Goal: Task Accomplishment & Management: Use online tool/utility

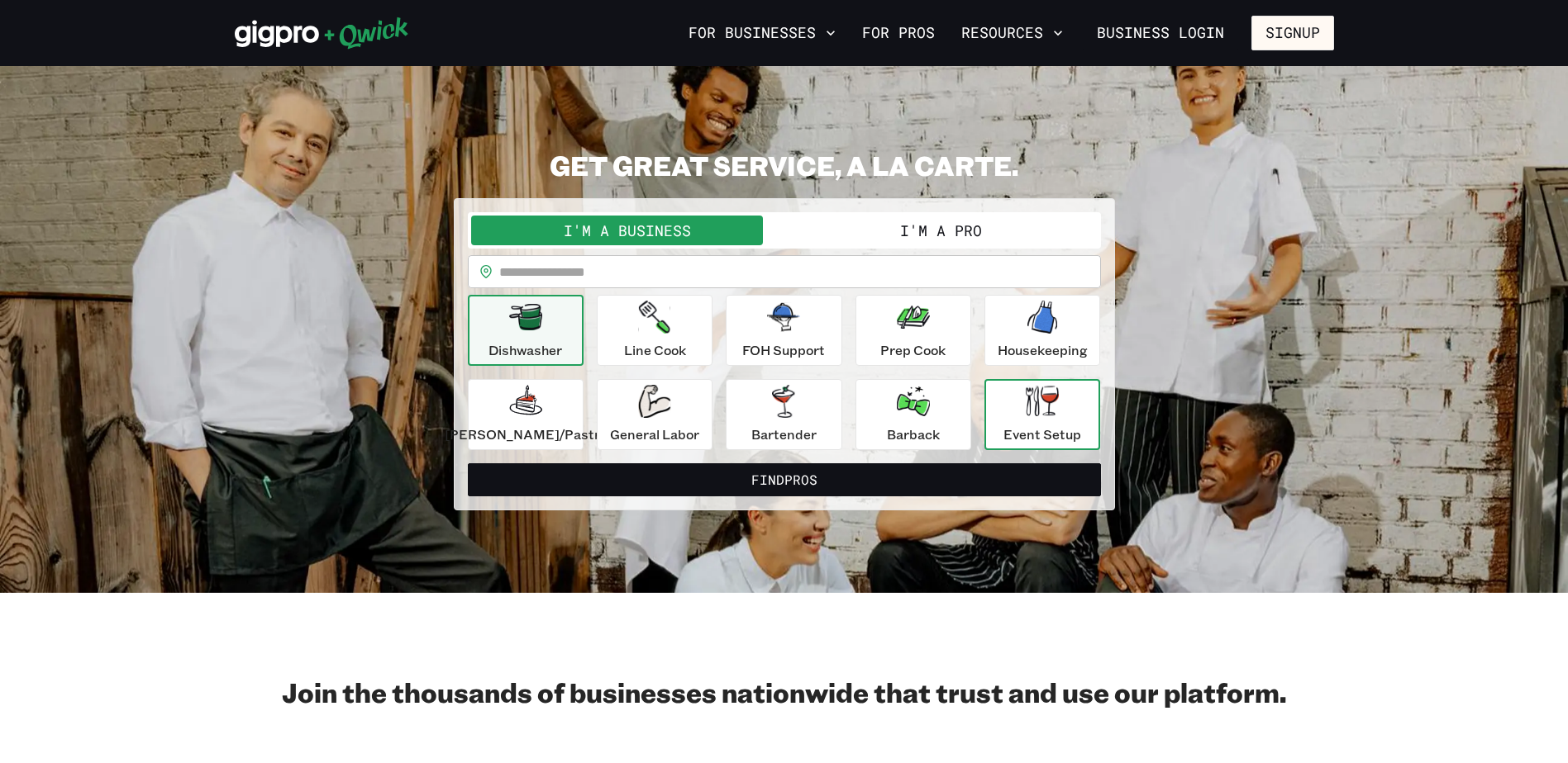
click at [984, 424] on button "Event Setup" at bounding box center [1042, 415] width 116 height 71
click at [1003, 434] on p "Event Setup" at bounding box center [1042, 434] width 78 height 20
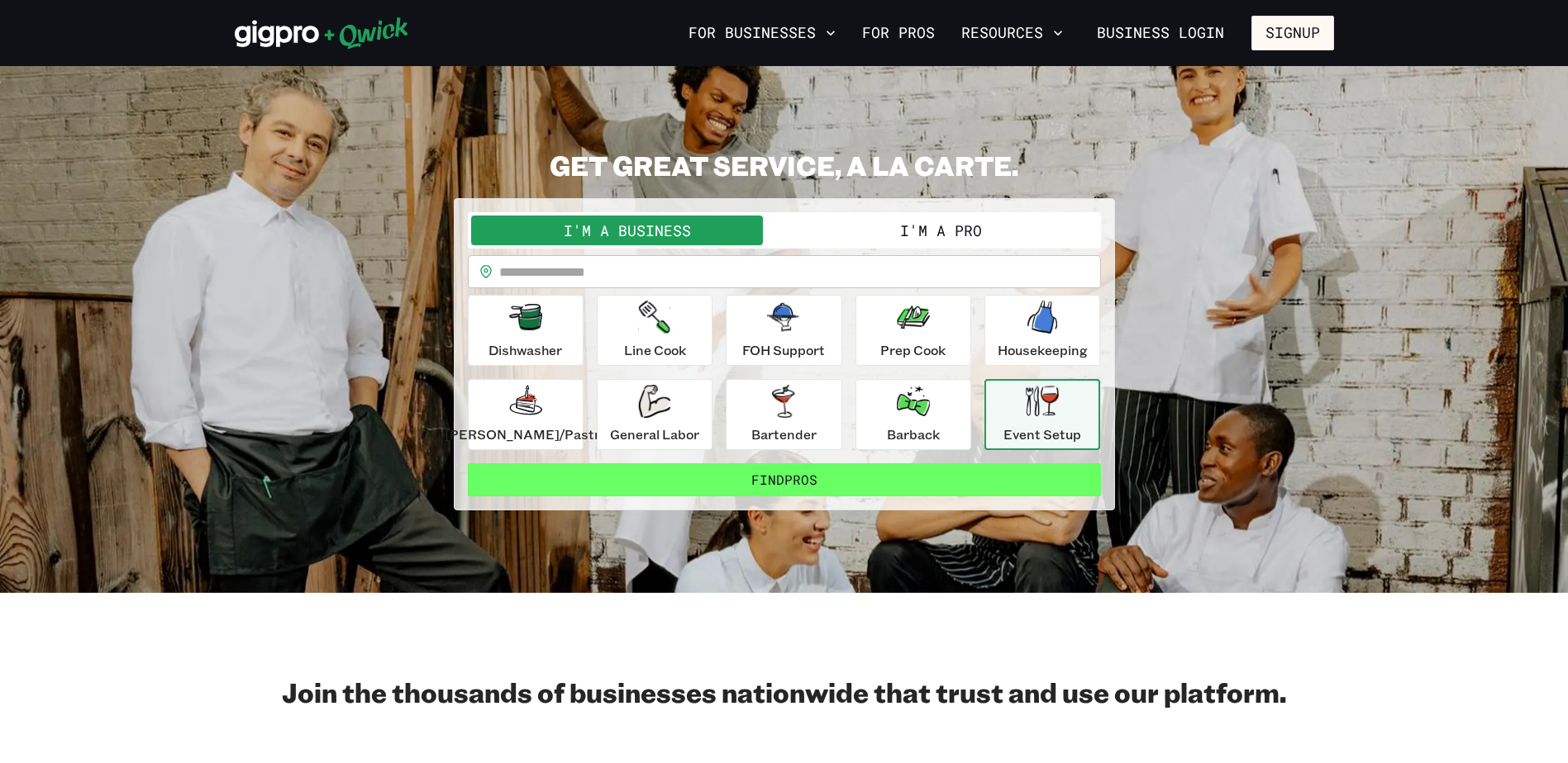
click at [1024, 488] on button "Find Pros" at bounding box center [784, 480] width 633 height 33
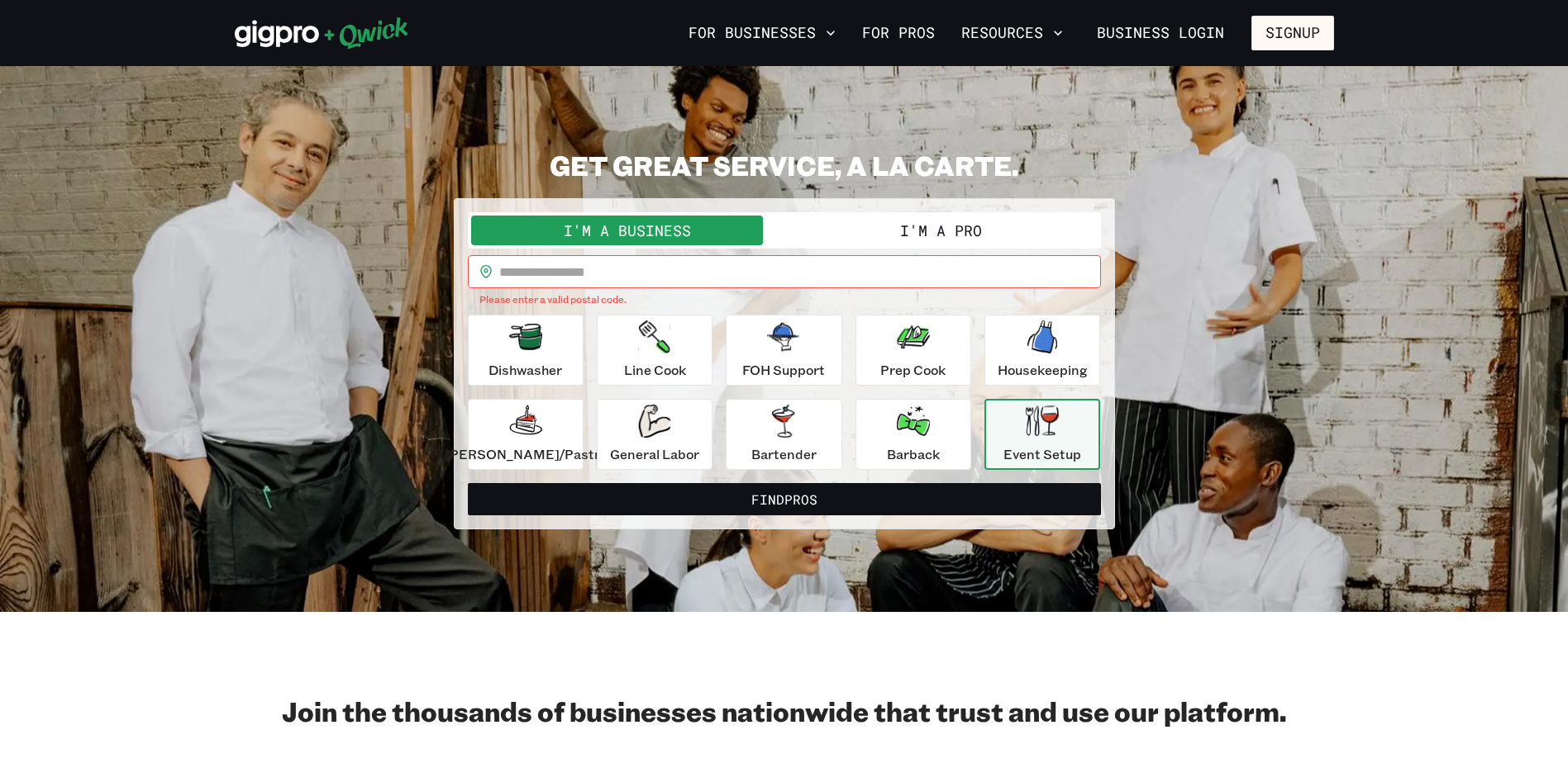
click at [950, 236] on button "I'm a Pro" at bounding box center [940, 230] width 313 height 29
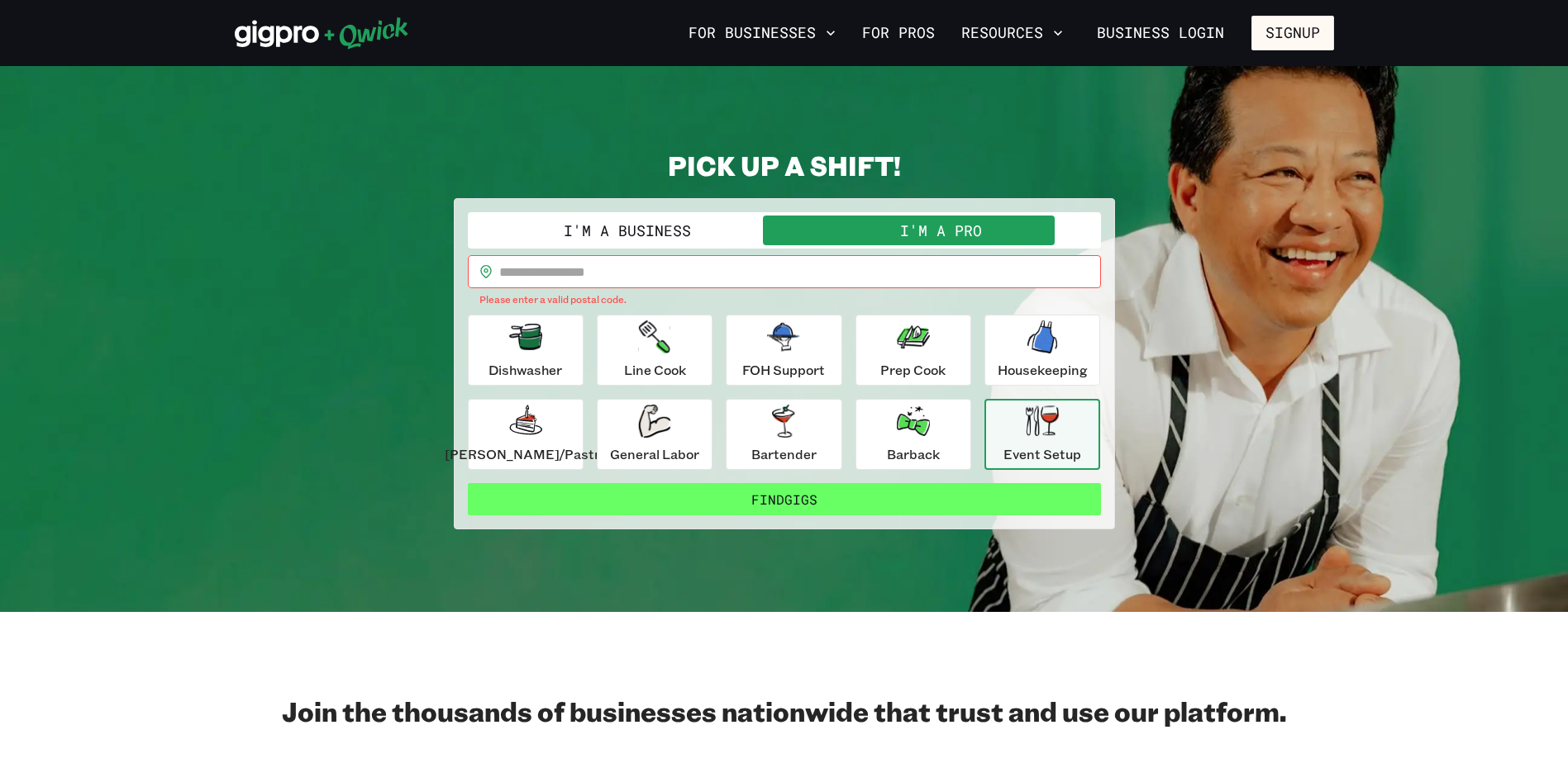
click at [990, 502] on button "Find Gigs" at bounding box center [784, 500] width 633 height 33
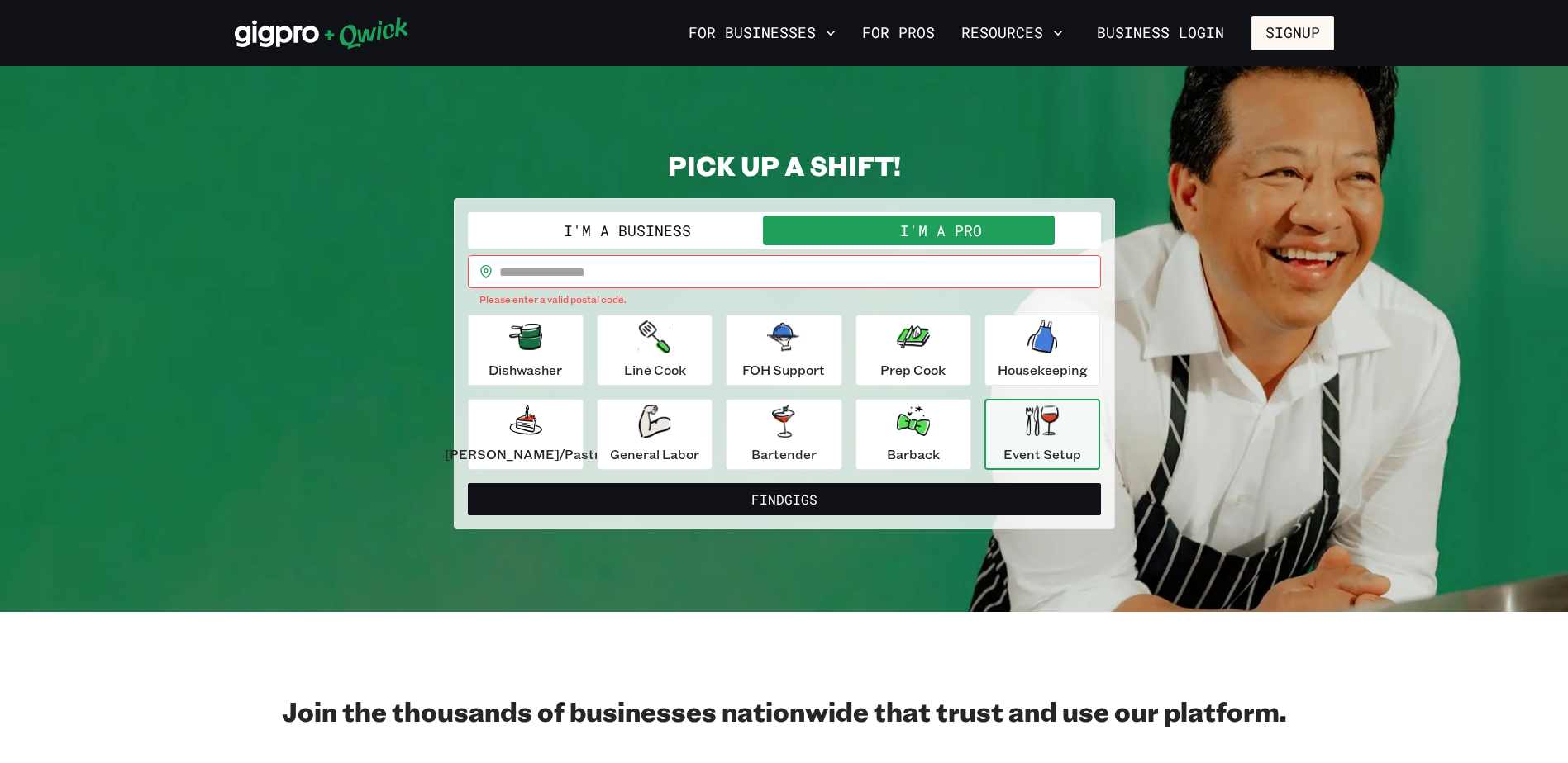
click at [467, 484] on button "Find Gigs" at bounding box center [784, 500] width 633 height 33
click at [794, 281] on input "text" at bounding box center [800, 272] width 602 height 33
type input "*****"
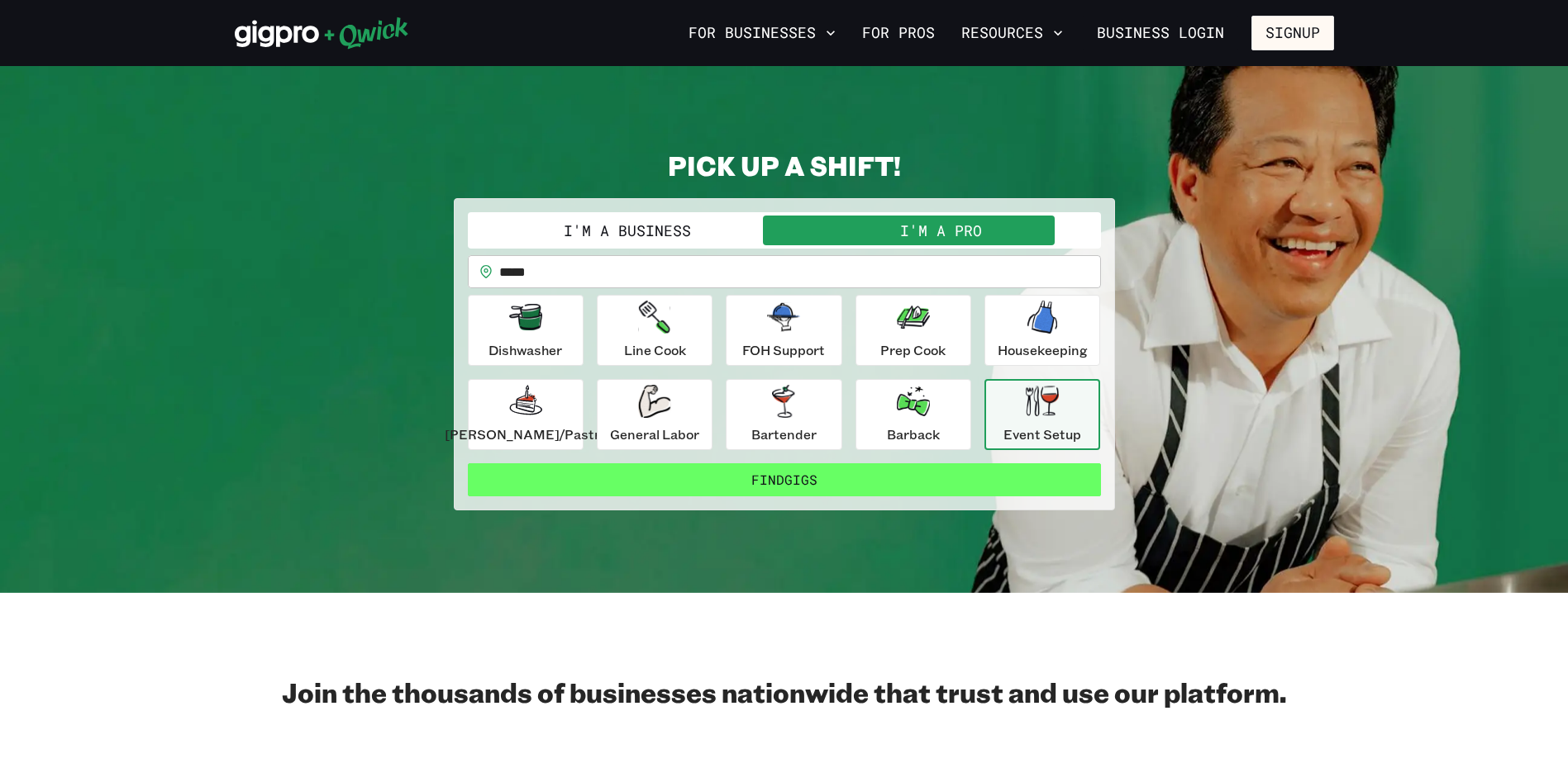
click at [724, 477] on button "Find Gigs" at bounding box center [784, 480] width 633 height 33
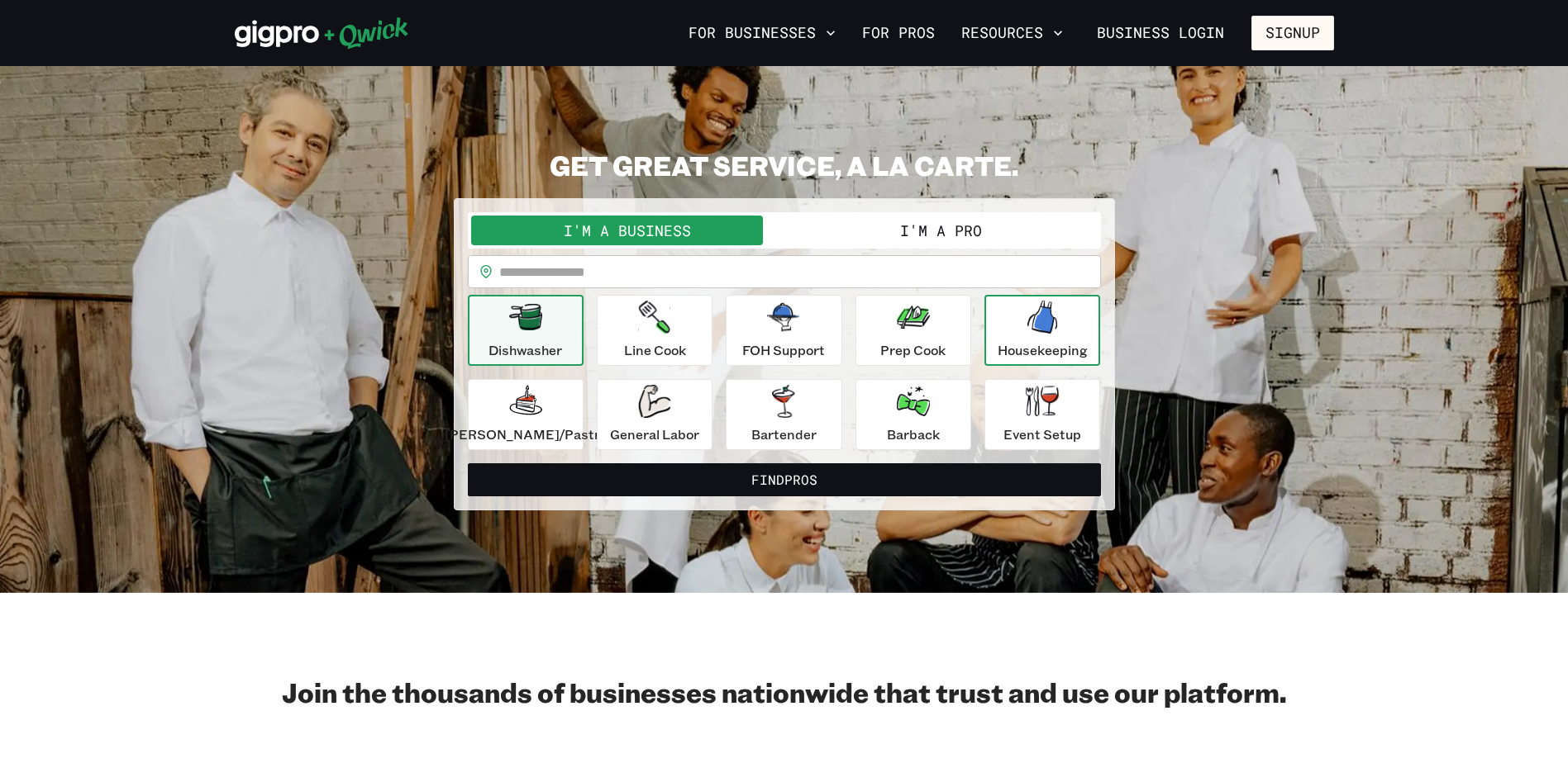
drag, startPoint x: 674, startPoint y: 438, endPoint x: 1007, endPoint y: 347, distance: 345.2
click at [1000, 348] on div "Dishwasher Line Cook FOH Support Prep Cook Housekeeping [PERSON_NAME]/Pastry Ge…" at bounding box center [784, 372] width 633 height 155
click at [1007, 347] on p "Housekeeping" at bounding box center [1042, 350] width 90 height 20
click at [1018, 334] on div "Housekeeping" at bounding box center [1042, 330] width 90 height 59
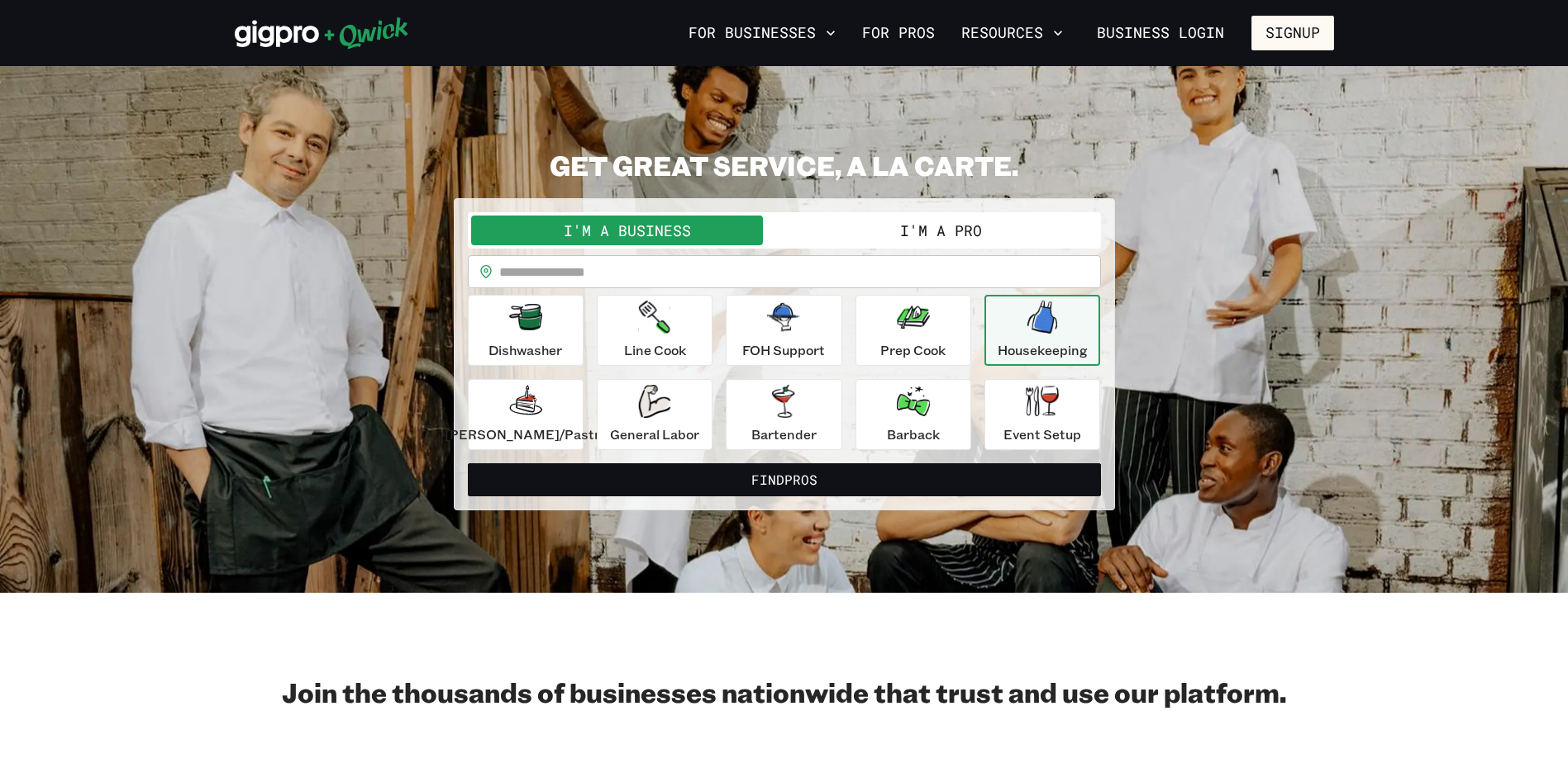
click at [903, 228] on button "I'm a Pro" at bounding box center [940, 230] width 313 height 29
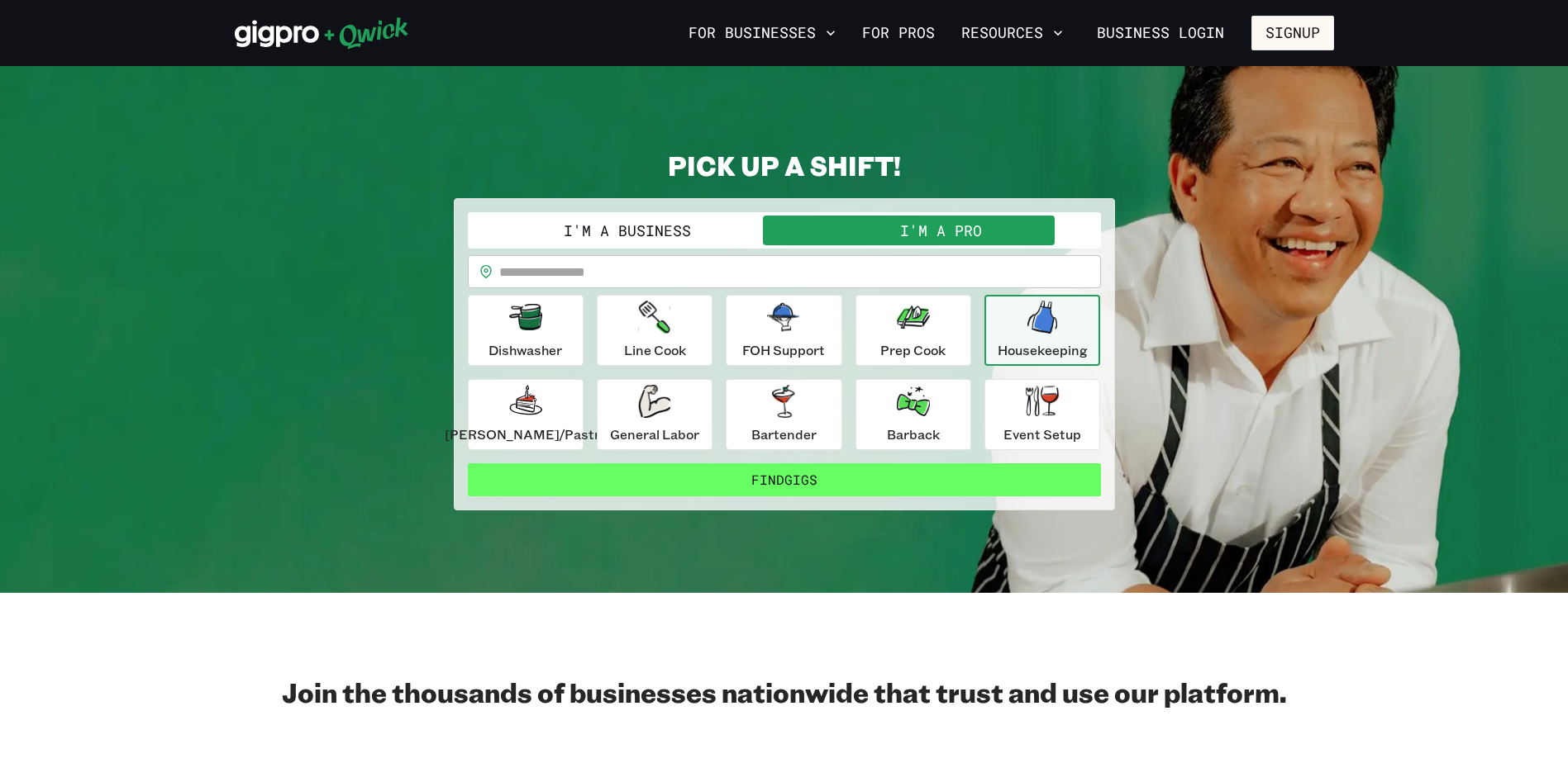
click at [861, 471] on button "Find Gigs" at bounding box center [784, 480] width 633 height 33
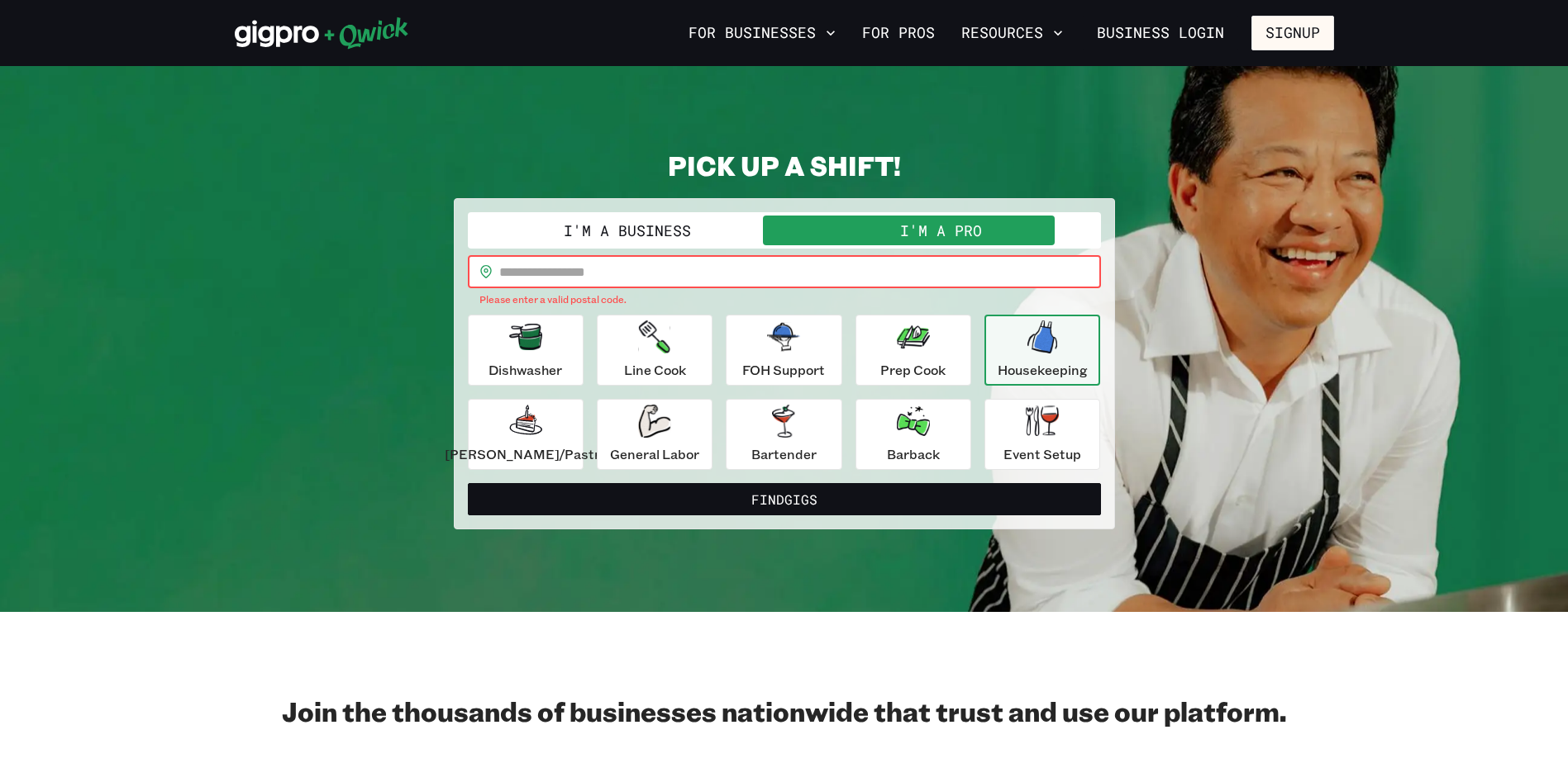
click at [765, 266] on input "text" at bounding box center [800, 272] width 602 height 33
type input "*****"
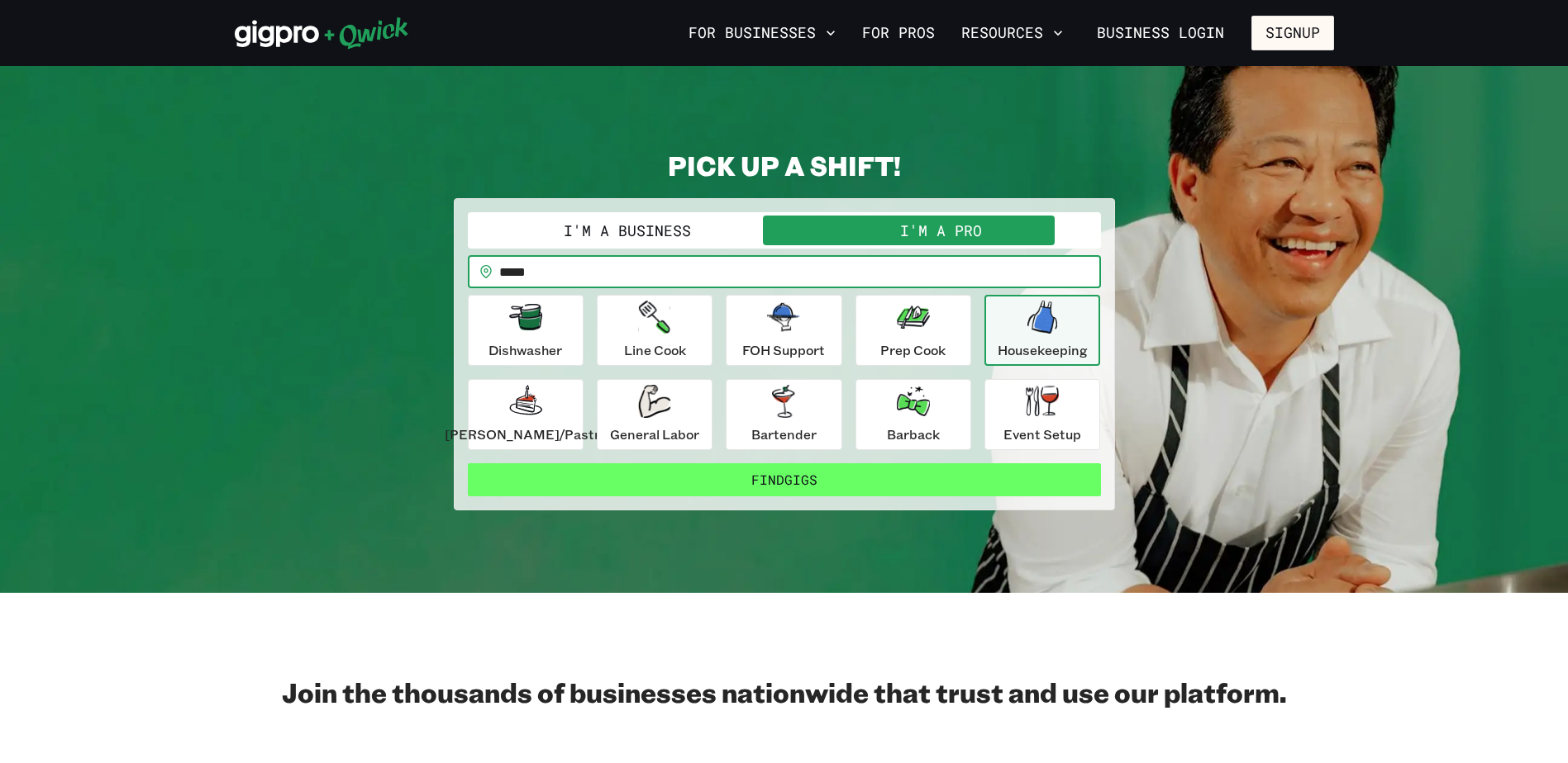
click at [732, 473] on button "Find Gigs" at bounding box center [784, 480] width 633 height 33
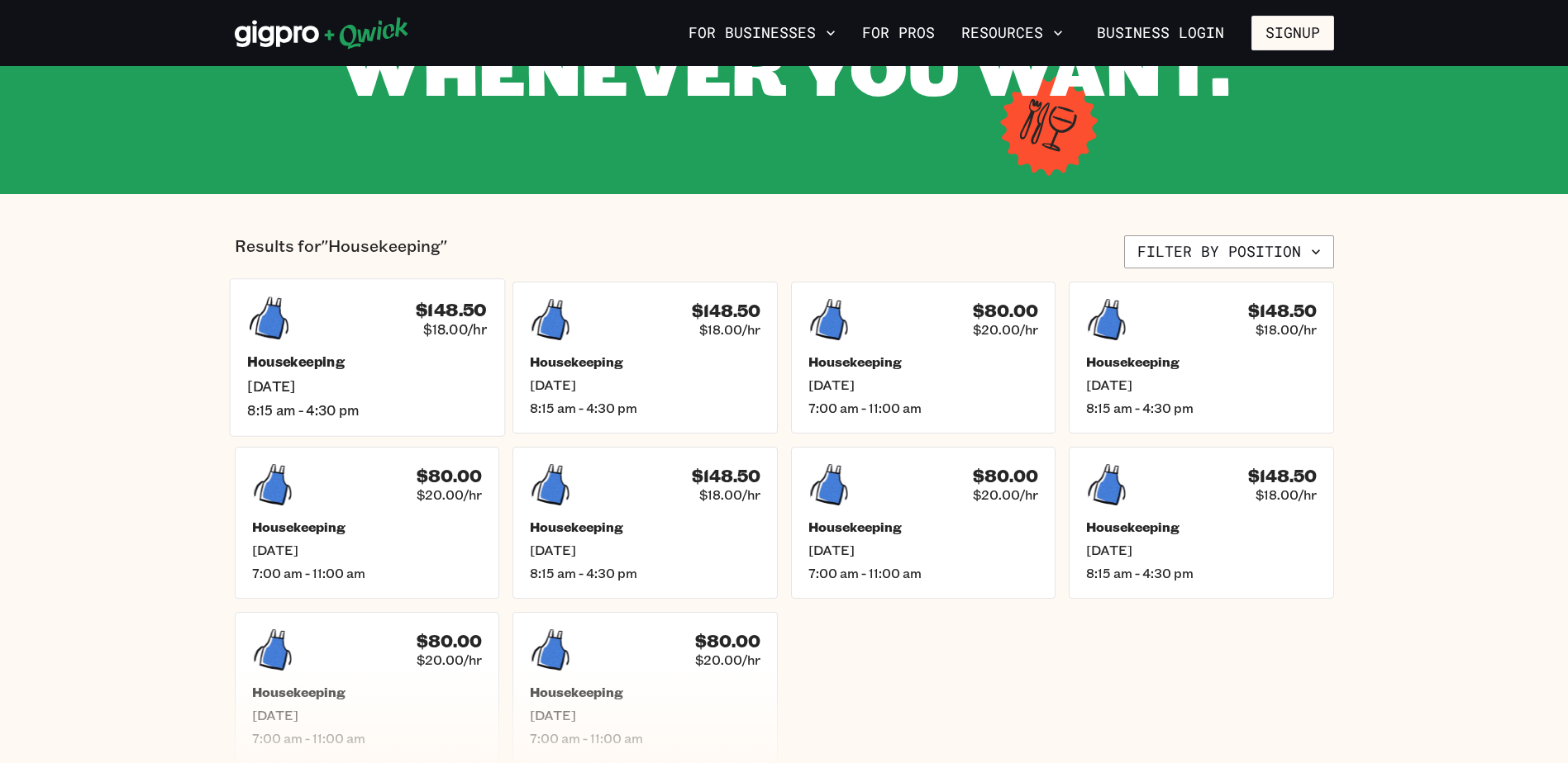
scroll to position [166, 0]
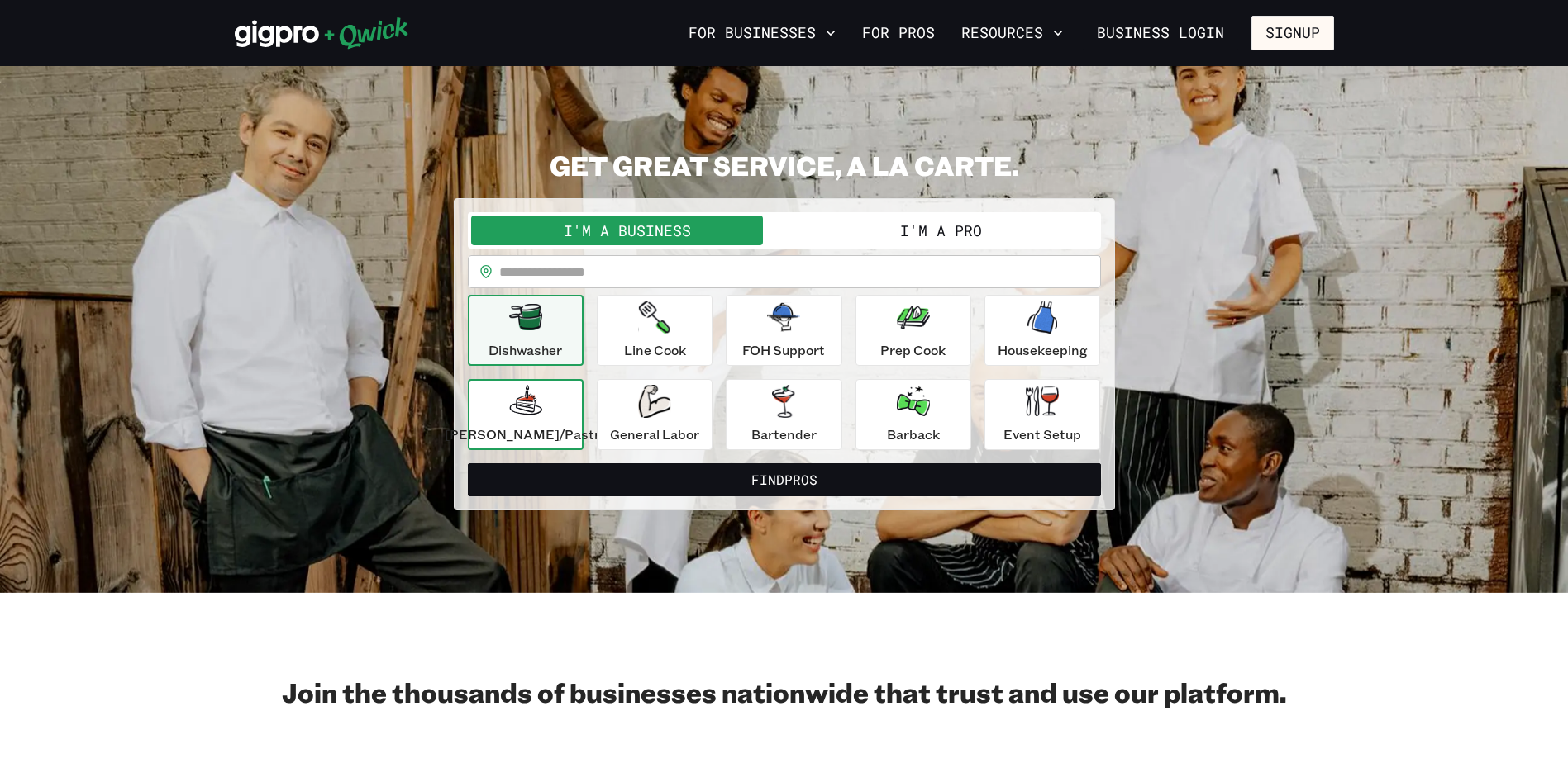
click at [552, 432] on p "[PERSON_NAME]/Pastry" at bounding box center [525, 434] width 162 height 20
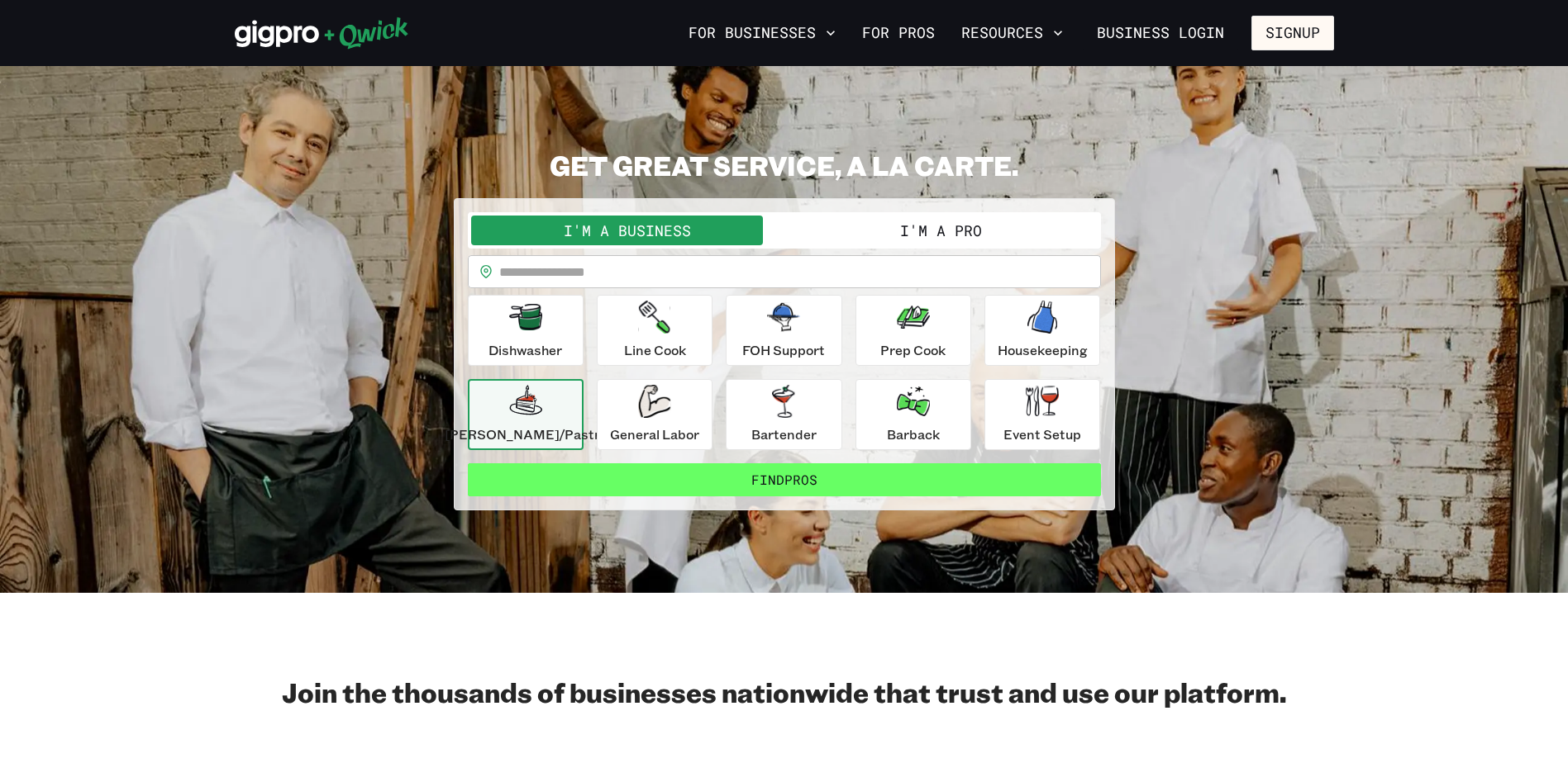
scroll to position [83, 0]
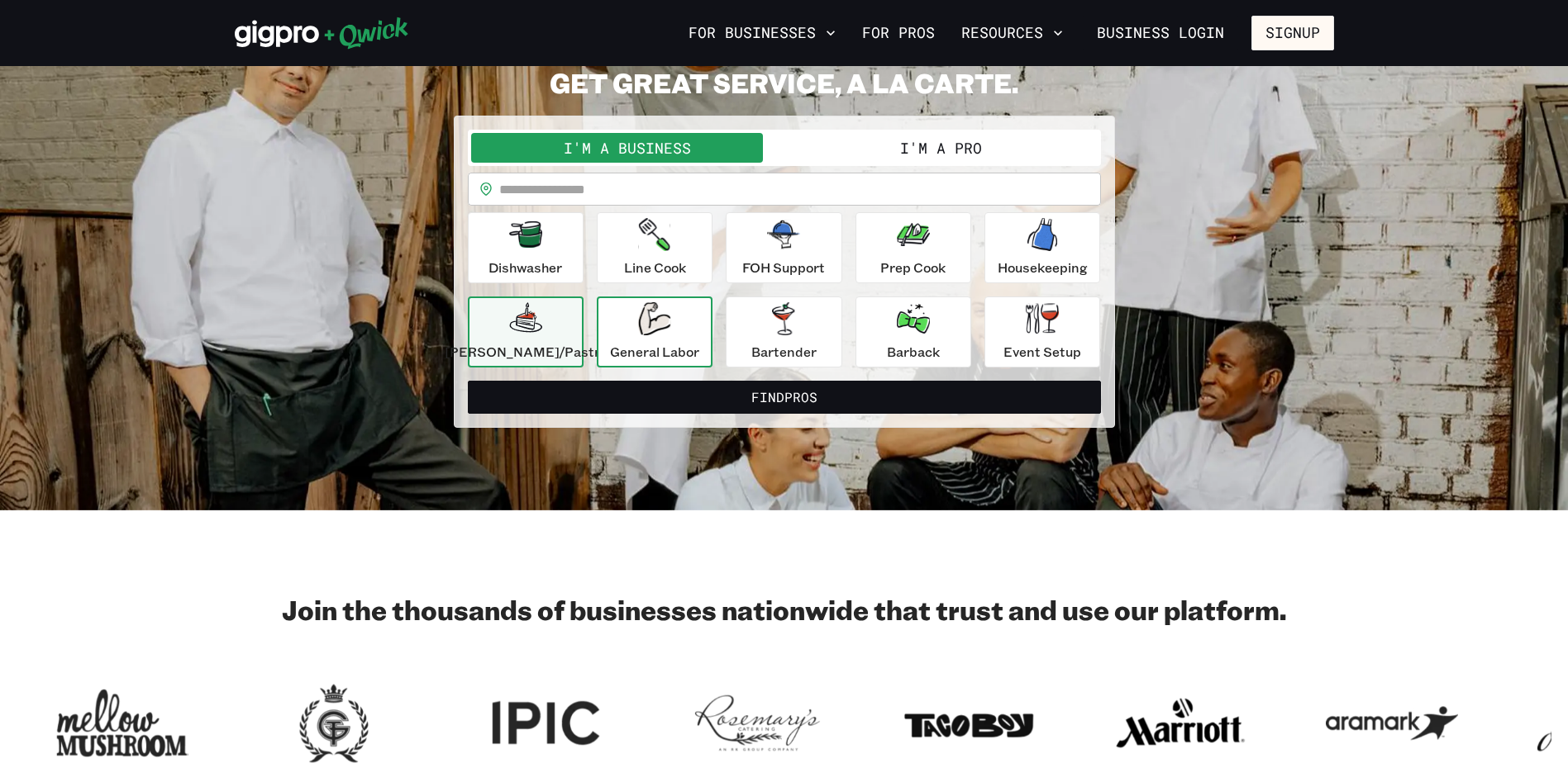
click at [670, 325] on icon "button" at bounding box center [654, 319] width 32 height 33
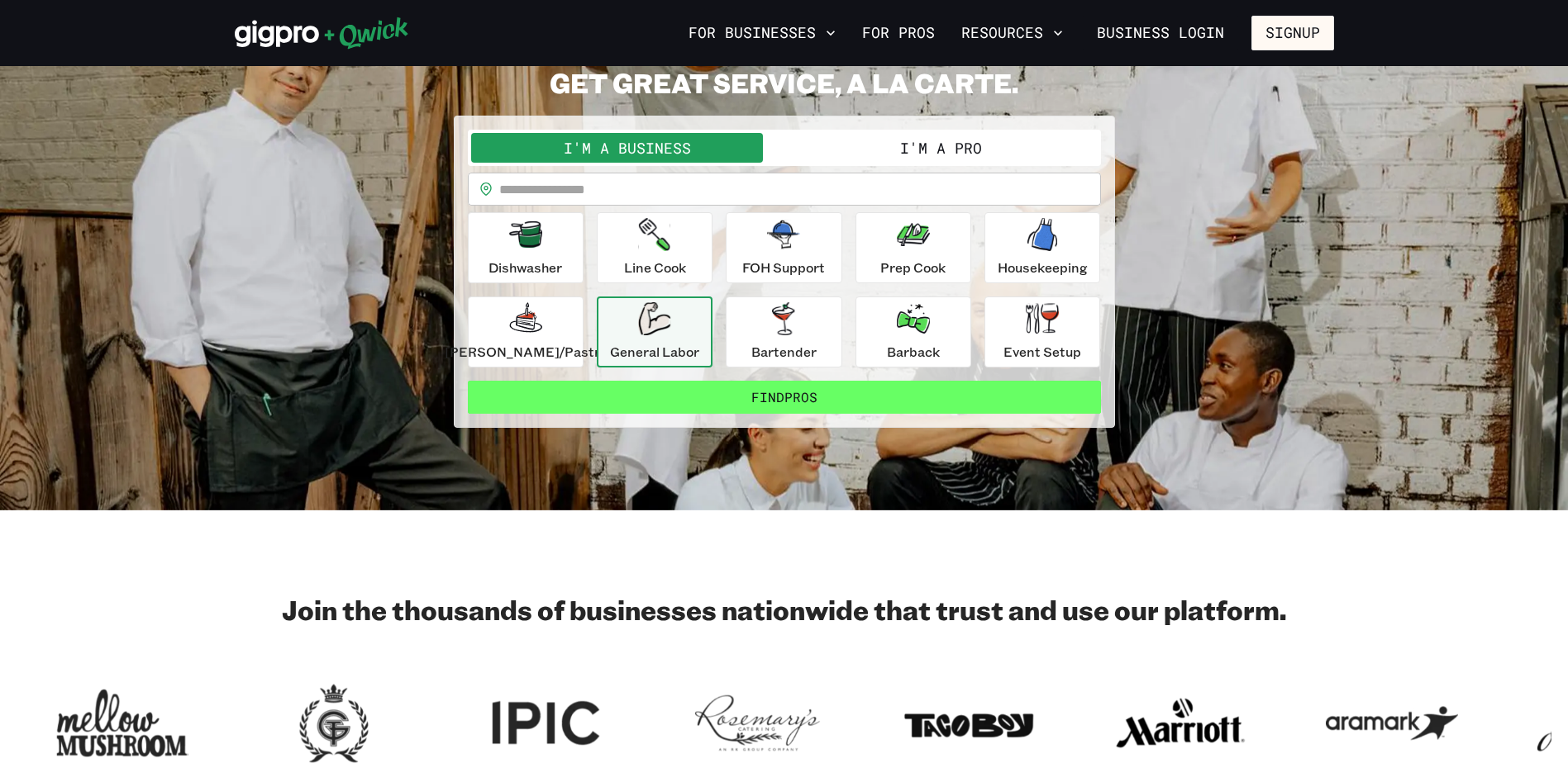
click at [753, 391] on button "Find Pros" at bounding box center [784, 397] width 633 height 33
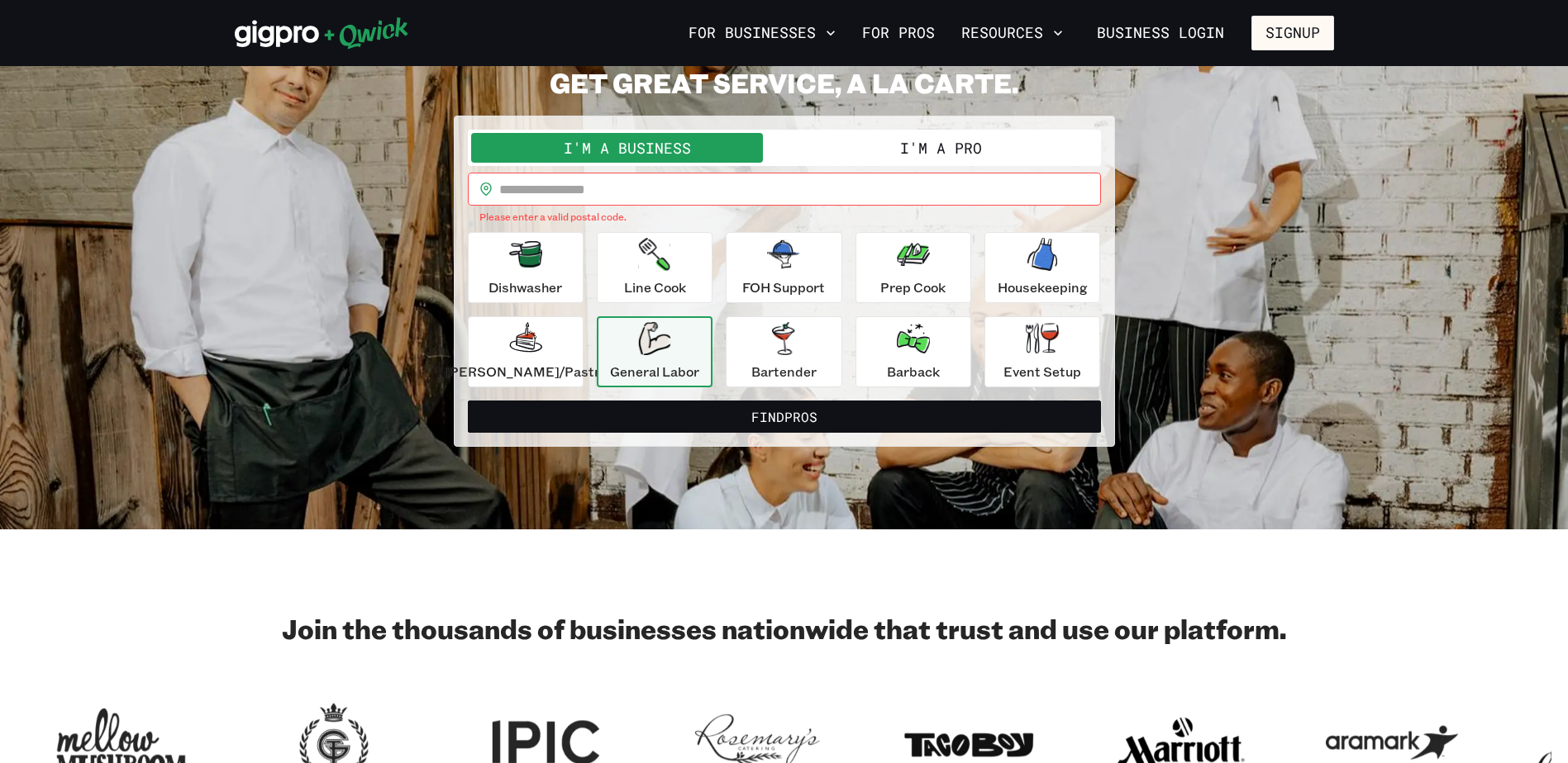
click at [757, 179] on input "text" at bounding box center [800, 189] width 602 height 33
type input "*****"
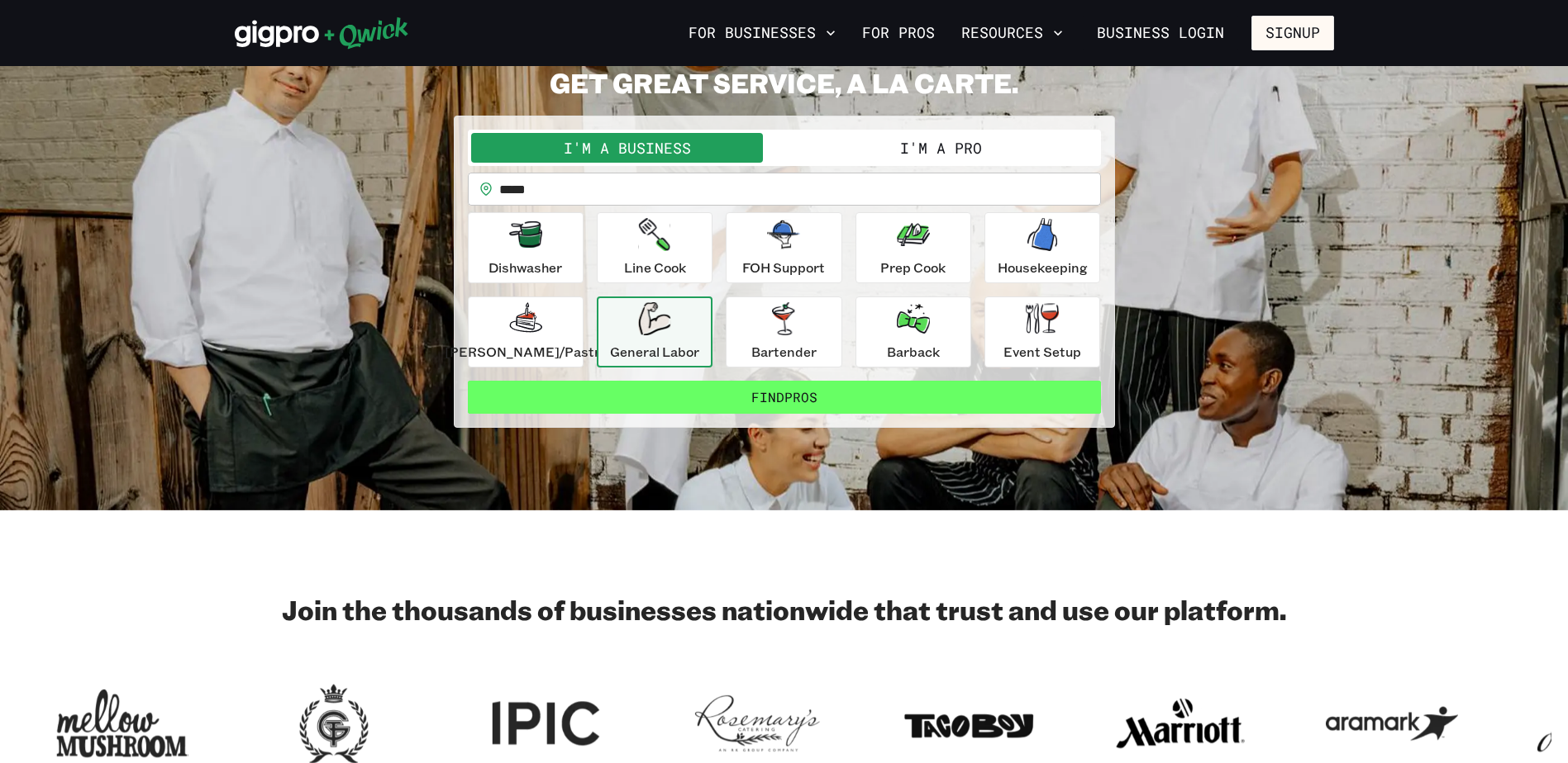
click at [755, 391] on button "Find Pros" at bounding box center [784, 397] width 633 height 33
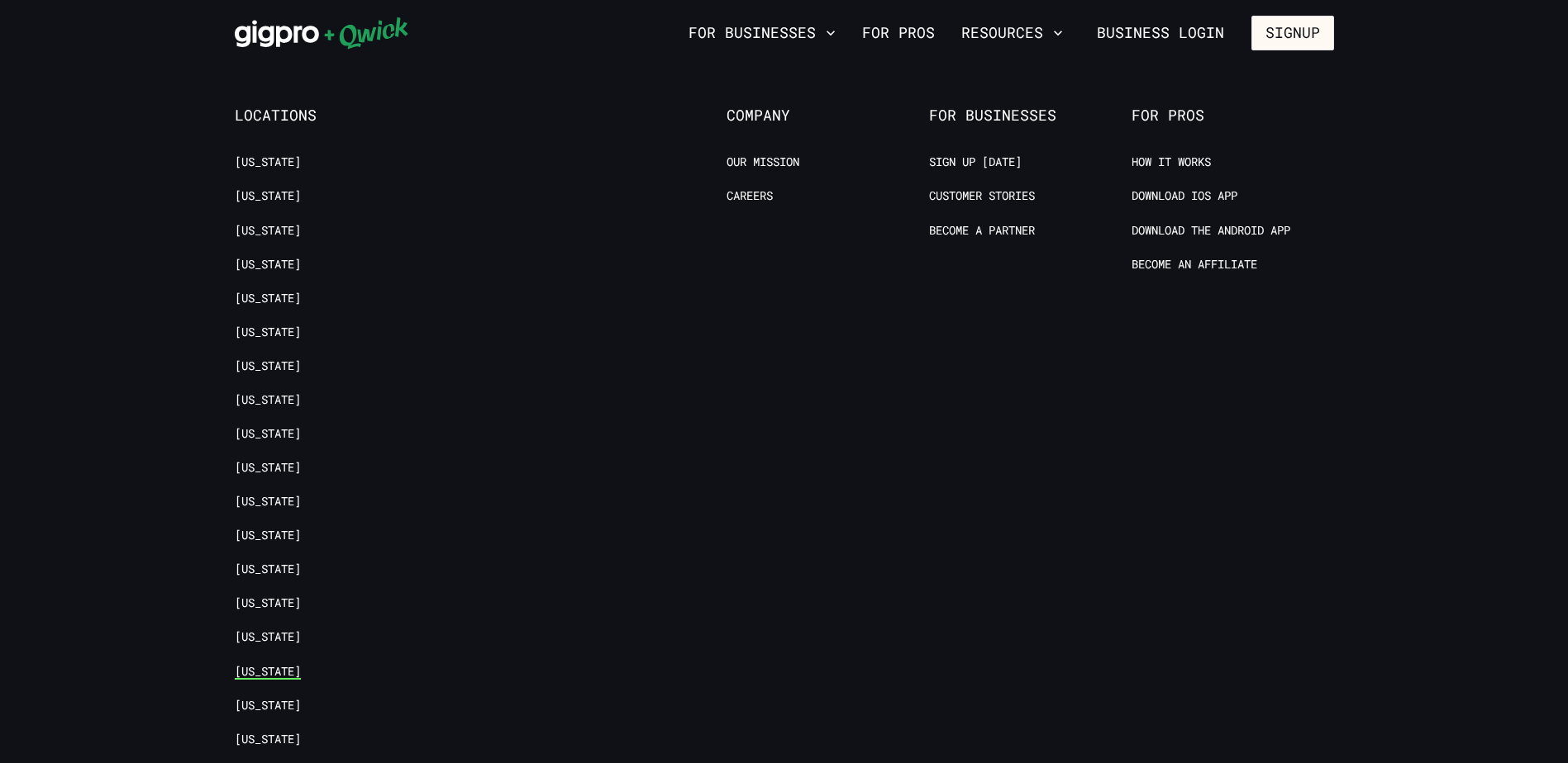
scroll to position [2057, 0]
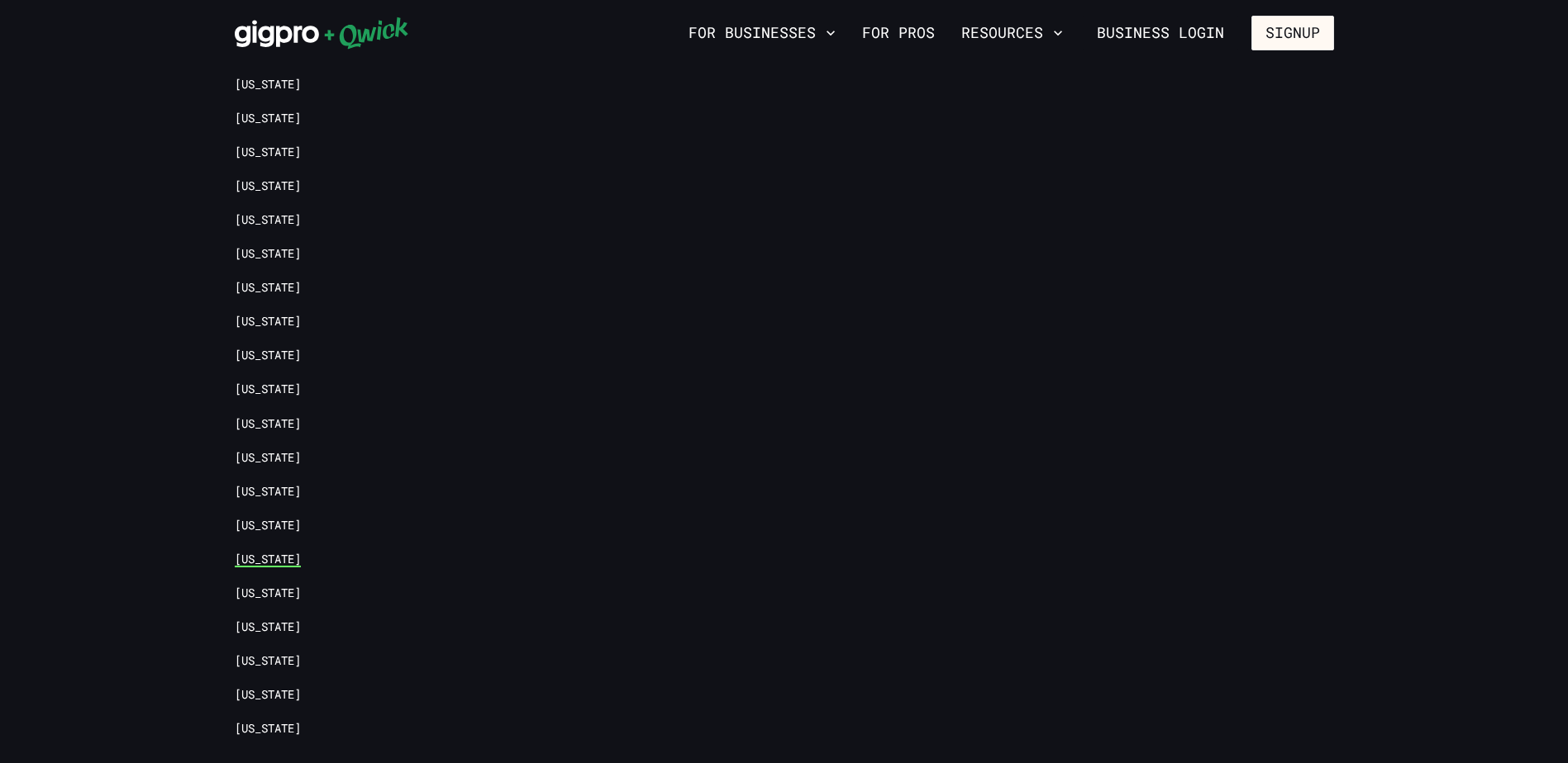
click at [283, 552] on link "[US_STATE]" at bounding box center [267, 560] width 66 height 16
